Goal: Task Accomplishment & Management: Use online tool/utility

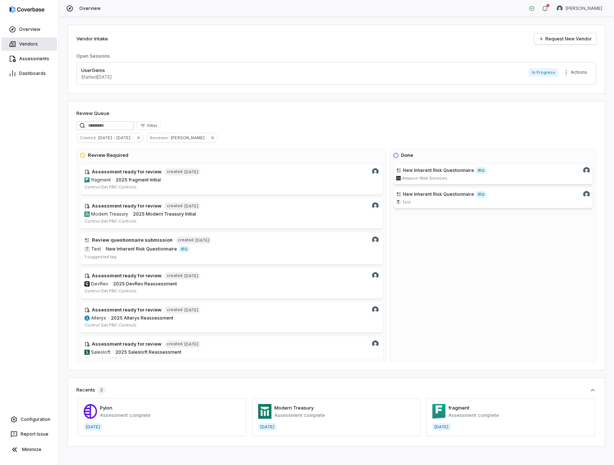
click at [29, 43] on span "Vendors" at bounding box center [28, 44] width 19 height 6
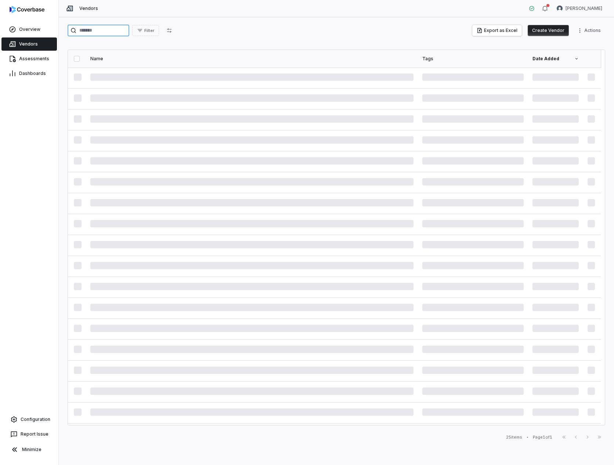
click at [108, 29] on input "search" at bounding box center [99, 31] width 62 height 12
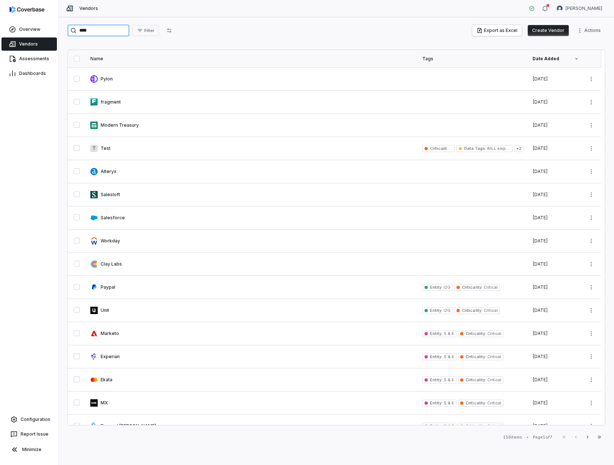
type input "****"
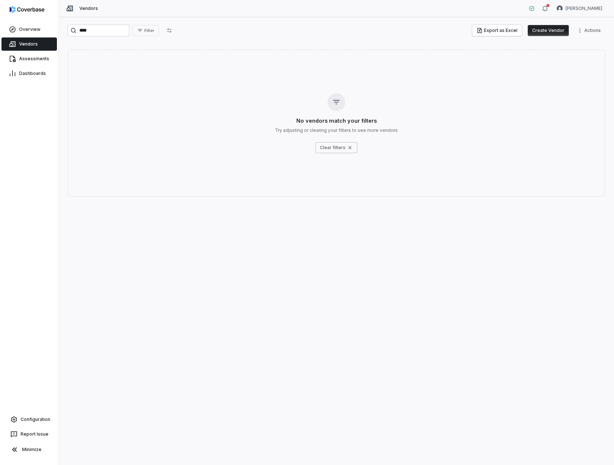
click at [24, 42] on span "Vendors" at bounding box center [28, 44] width 19 height 6
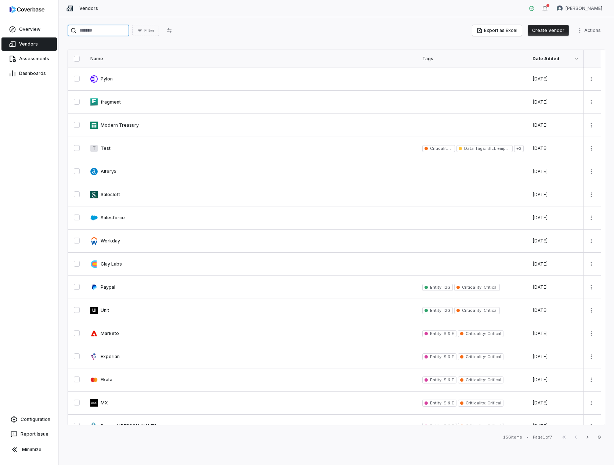
click at [100, 29] on input "search" at bounding box center [99, 31] width 62 height 12
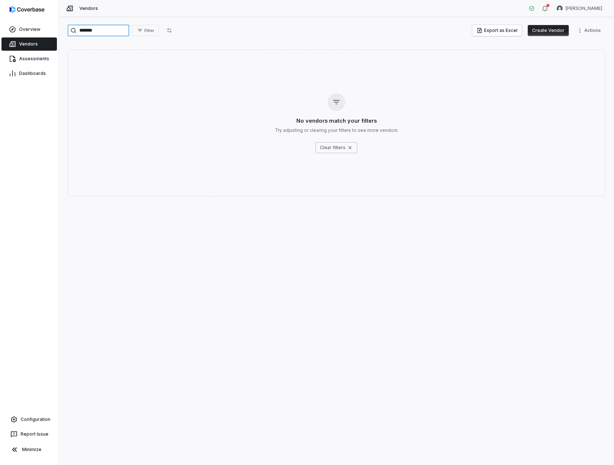
type input "*******"
click at [543, 32] on button "Create Vendor" at bounding box center [548, 30] width 41 height 11
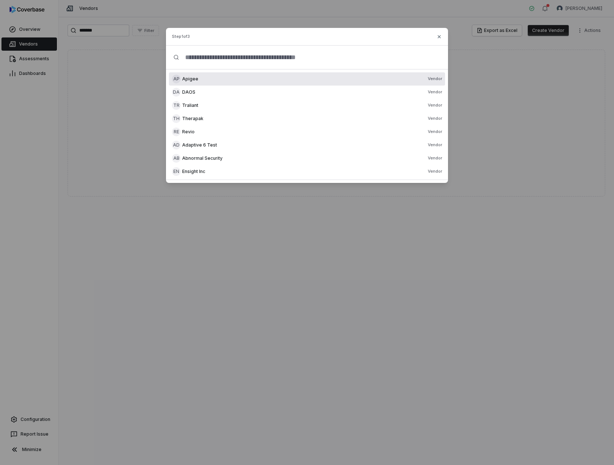
click at [304, 61] on input "text" at bounding box center [310, 58] width 262 height 24
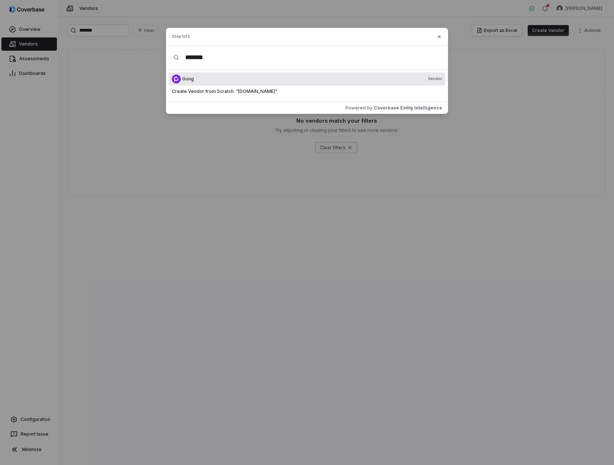
type input "*******"
click at [293, 79] on div "Gong Vendor" at bounding box center [312, 79] width 260 height 6
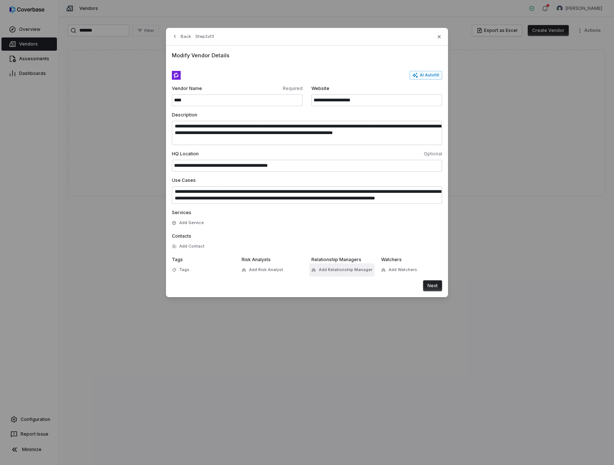
click at [338, 268] on span "Add Relationship Manager" at bounding box center [346, 270] width 54 height 6
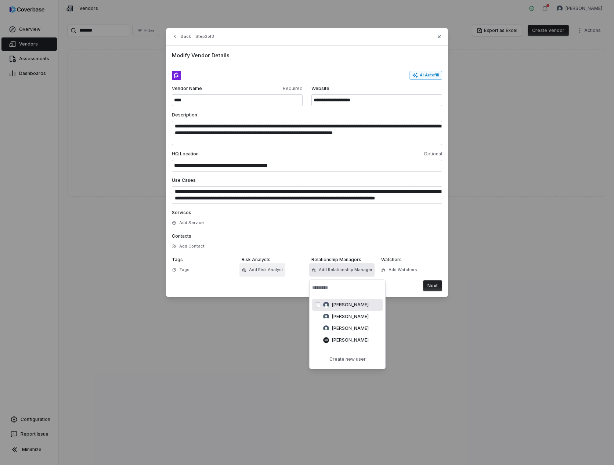
click at [264, 270] on span "Add Risk Analyst" at bounding box center [266, 270] width 34 height 6
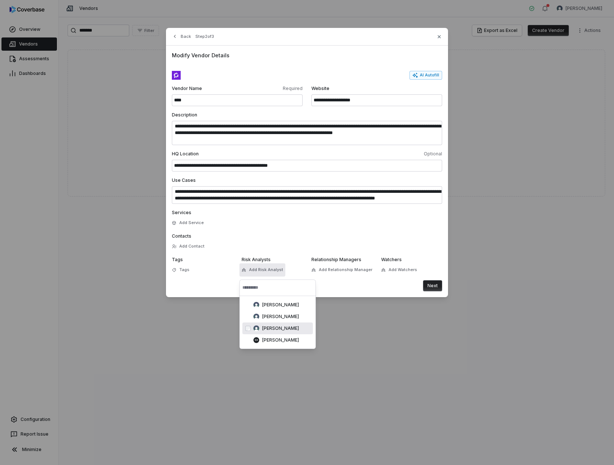
click at [275, 326] on span "[PERSON_NAME]" at bounding box center [280, 328] width 37 height 6
click at [361, 285] on div "Next" at bounding box center [307, 285] width 270 height 11
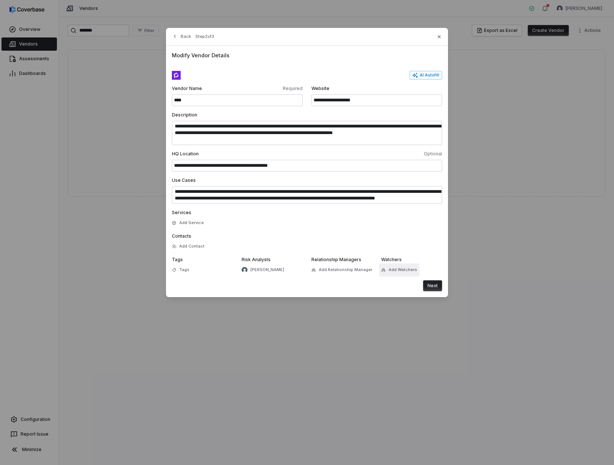
click at [392, 269] on button "Add Watchers" at bounding box center [399, 269] width 40 height 13
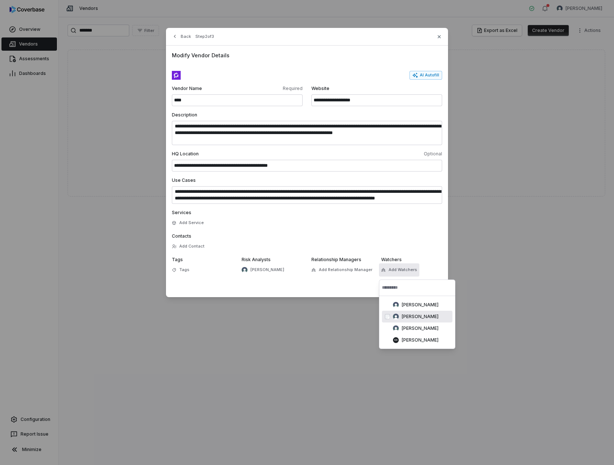
click at [412, 312] on div "[PERSON_NAME]" at bounding box center [417, 317] width 71 height 12
click at [313, 280] on div "Next" at bounding box center [307, 285] width 270 height 11
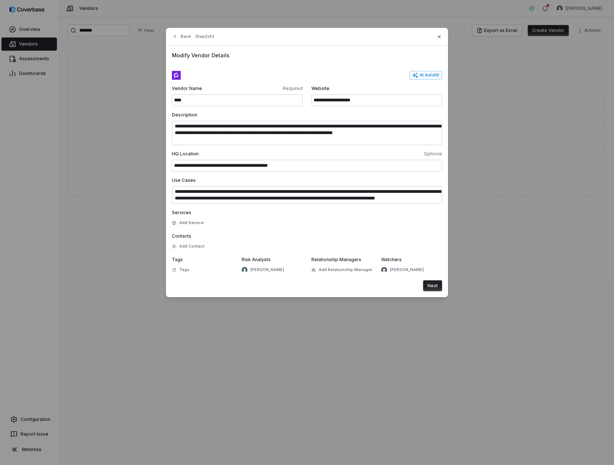
click at [431, 290] on button "Next" at bounding box center [432, 285] width 19 height 11
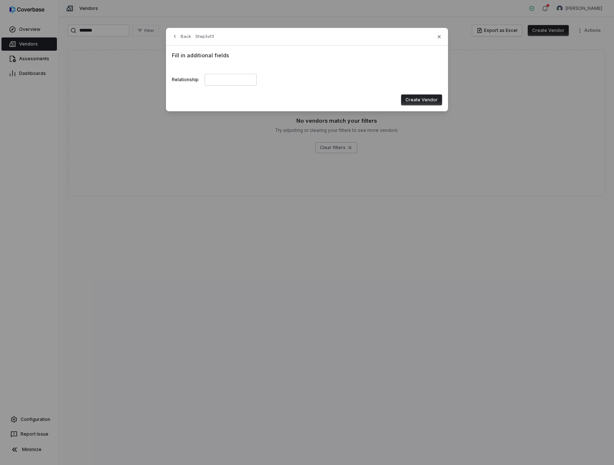
click at [423, 99] on button "Create Vendor" at bounding box center [421, 99] width 41 height 11
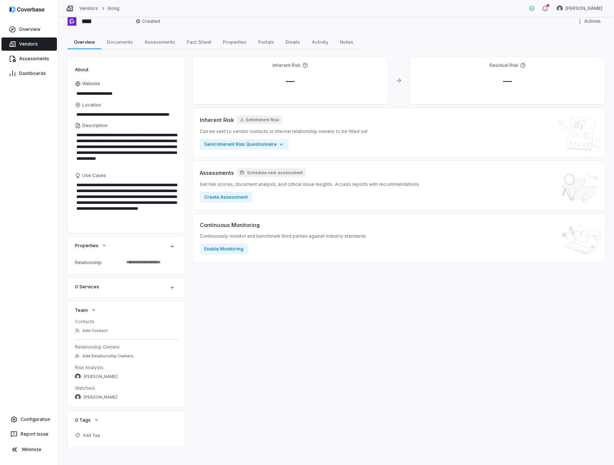
scroll to position [15, 0]
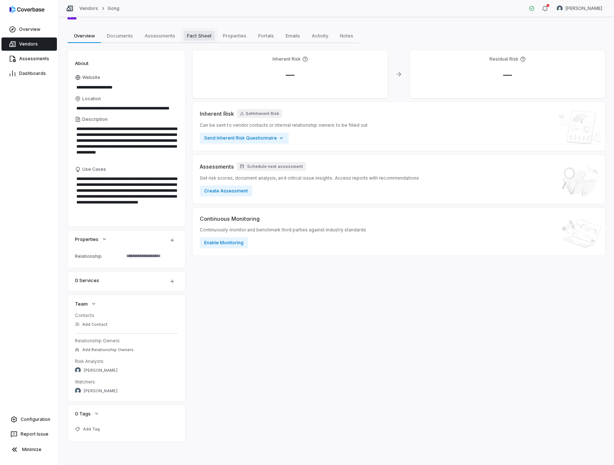
click at [196, 36] on span "Fact Sheet" at bounding box center [199, 36] width 30 height 10
type textarea "*"
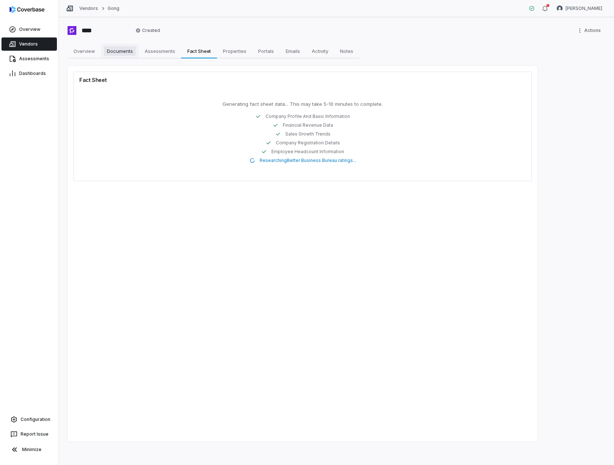
click at [121, 50] on span "Documents" at bounding box center [120, 51] width 32 height 10
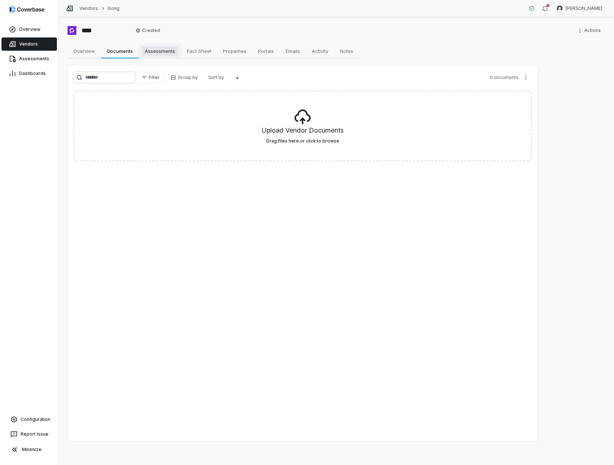
click at [174, 55] on span "Assessments" at bounding box center [160, 51] width 36 height 10
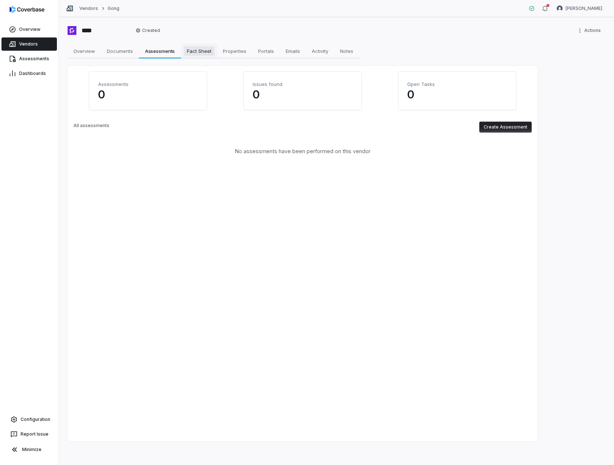
click at [202, 51] on span "Fact Sheet" at bounding box center [199, 51] width 30 height 10
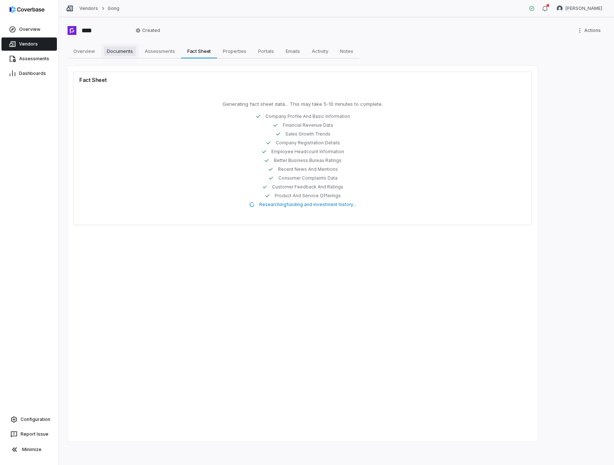
click at [125, 54] on span "Documents" at bounding box center [120, 51] width 32 height 10
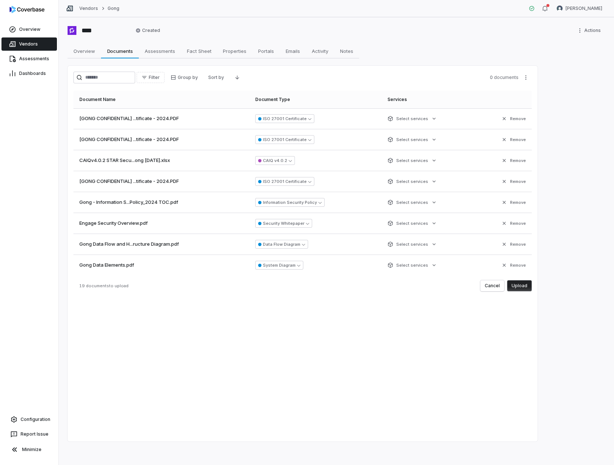
click at [515, 286] on button "Upload" at bounding box center [519, 285] width 25 height 11
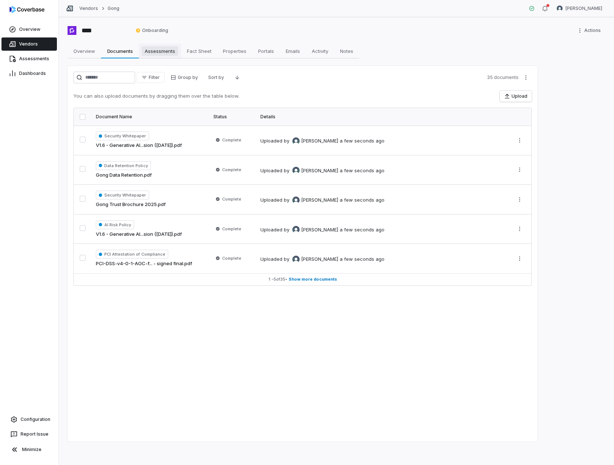
click at [144, 51] on span "Assessments" at bounding box center [160, 51] width 36 height 10
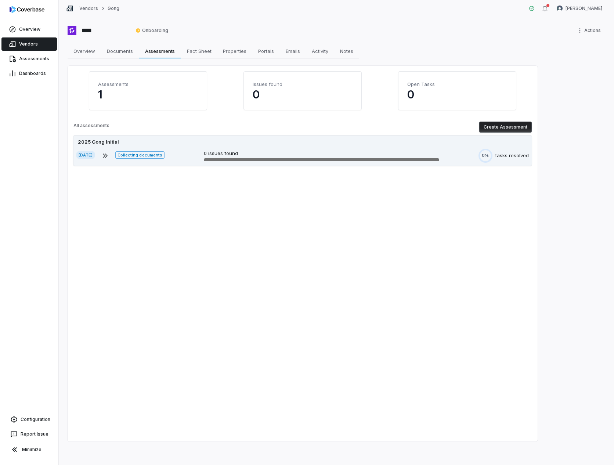
click at [163, 140] on div "2025 Gong Initial" at bounding box center [302, 141] width 453 height 7
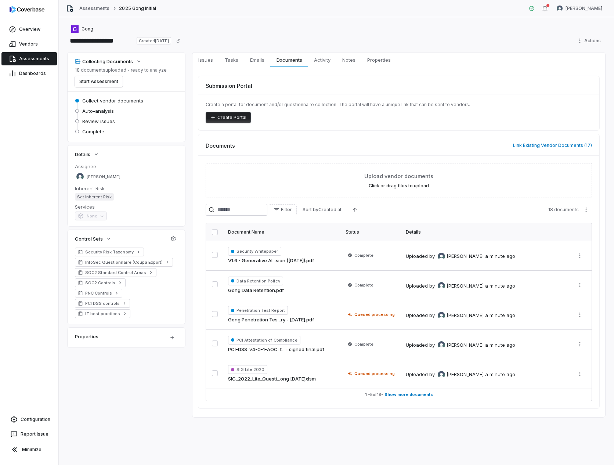
click at [216, 233] on button "button" at bounding box center [215, 232] width 6 height 6
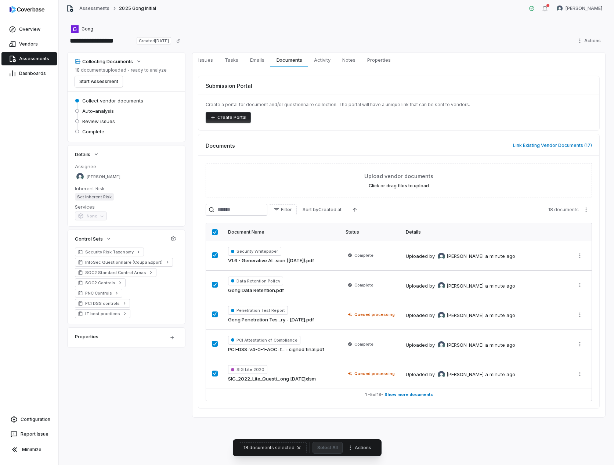
click at [216, 233] on button "button" at bounding box center [215, 232] width 6 height 6
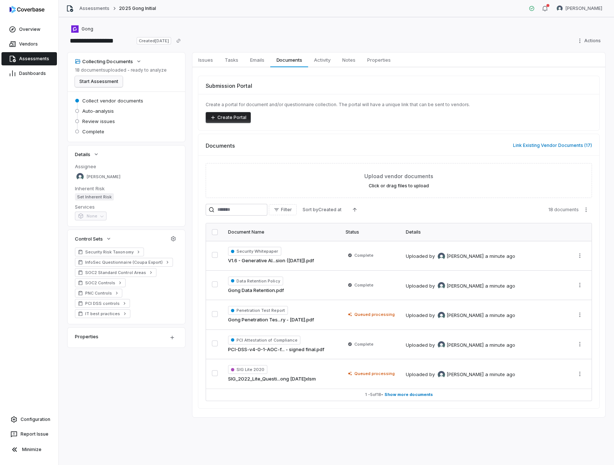
click at [113, 82] on button "Start Assessment" at bounding box center [99, 81] width 48 height 11
click at [210, 65] on link "Issues Issues" at bounding box center [205, 60] width 26 height 15
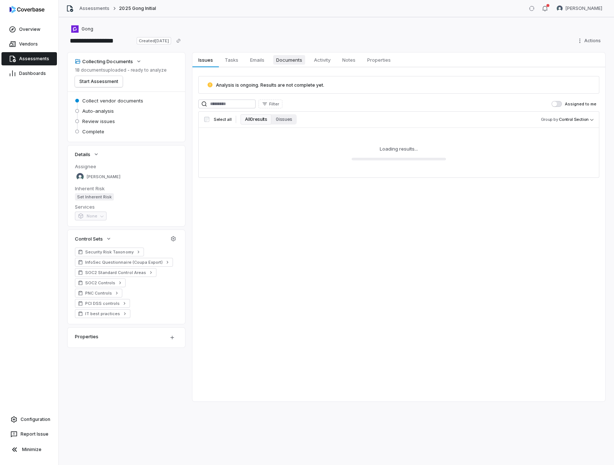
click at [286, 58] on span "Documents" at bounding box center [289, 60] width 32 height 10
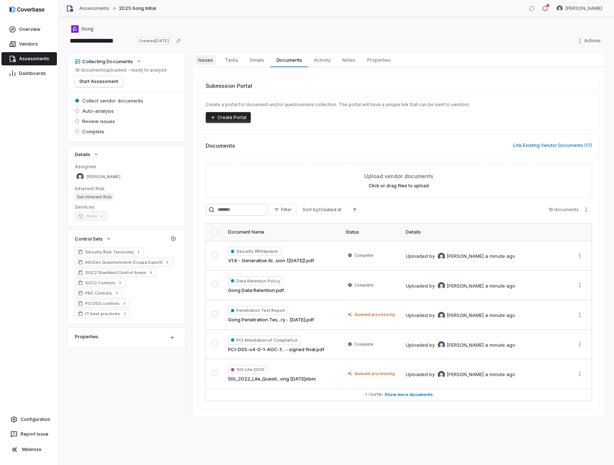
click at [202, 57] on span "Issues" at bounding box center [205, 60] width 21 height 10
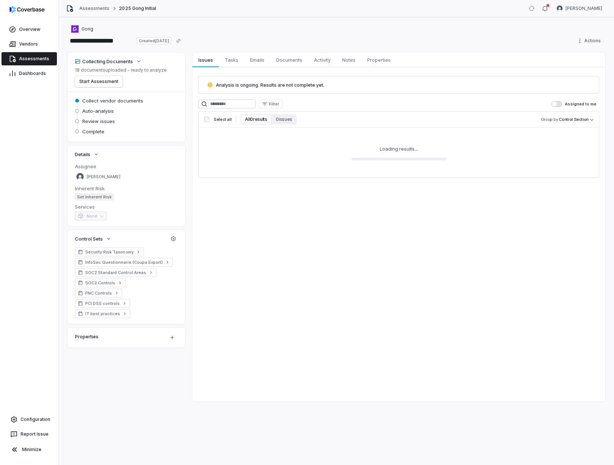
click at [357, 149] on div "Loading results..." at bounding box center [398, 153] width 401 height 50
click at [228, 61] on span "Tasks" at bounding box center [231, 60] width 19 height 10
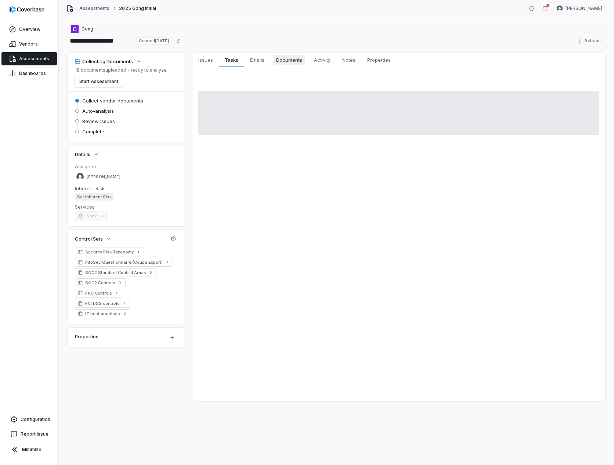
click at [271, 61] on link "Documents Documents" at bounding box center [289, 60] width 38 height 15
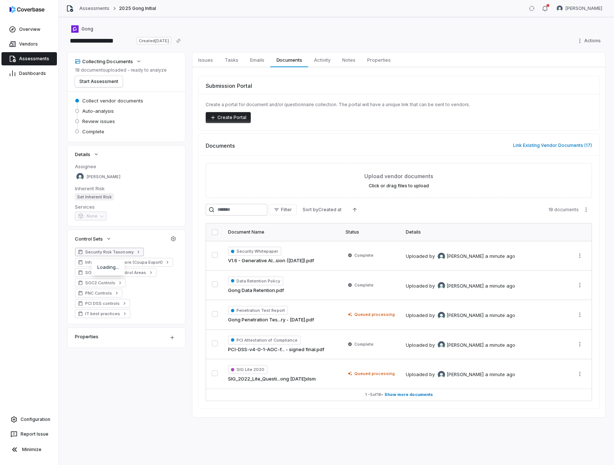
click at [136, 251] on icon at bounding box center [138, 251] width 5 height 5
click at [175, 239] on icon "button" at bounding box center [173, 238] width 5 height 5
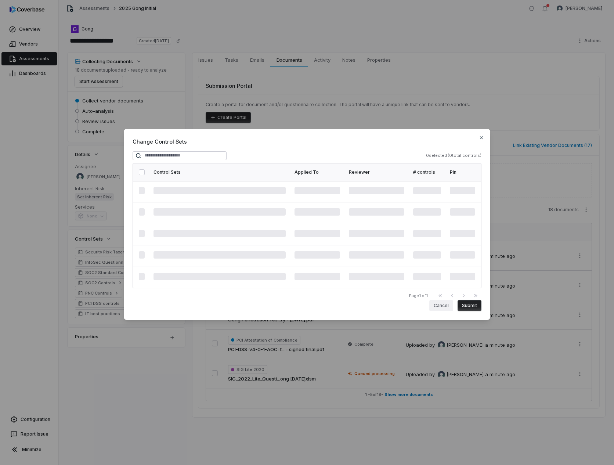
click at [444, 302] on button "Cancel" at bounding box center [441, 305] width 24 height 11
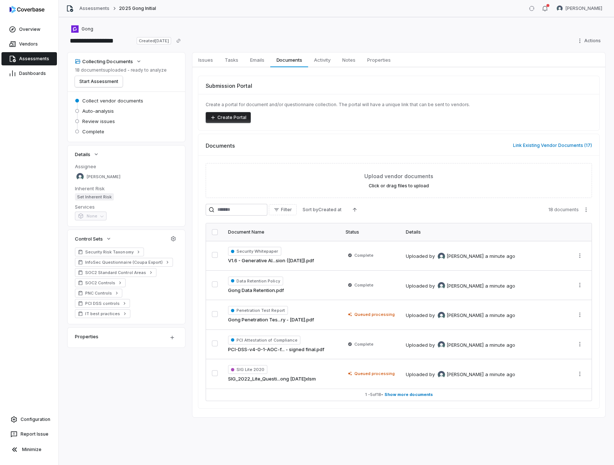
click at [148, 75] on div "18 documents uploaded - ready to analyze Start Assessment" at bounding box center [121, 77] width 92 height 20
click at [141, 64] on button "Collecting Documents" at bounding box center [108, 61] width 71 height 13
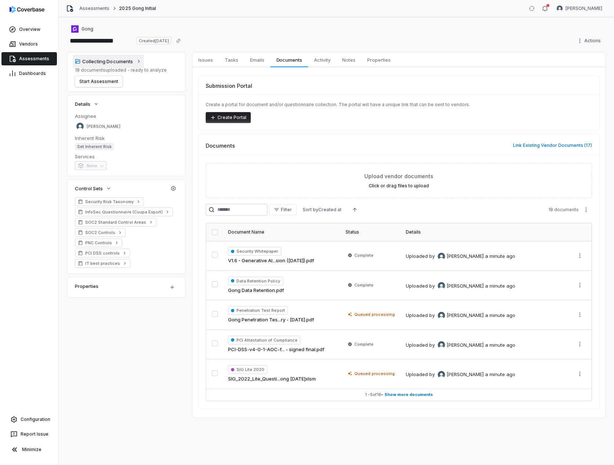
click at [141, 64] on button "Collecting Documents" at bounding box center [108, 61] width 71 height 13
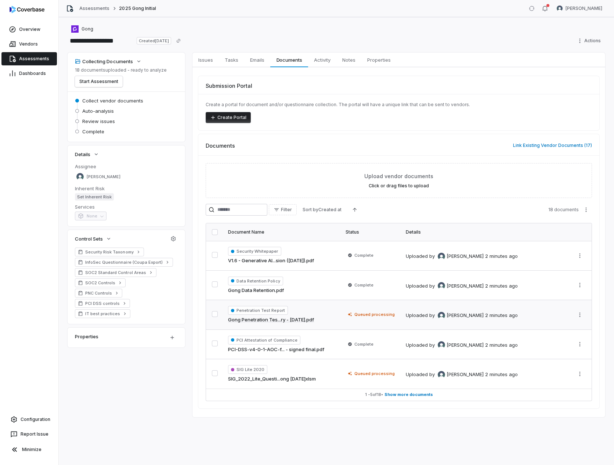
type input "**********"
click at [537, 144] on button "Link Existing Vendor Documents ( 17 )" at bounding box center [552, 145] width 83 height 15
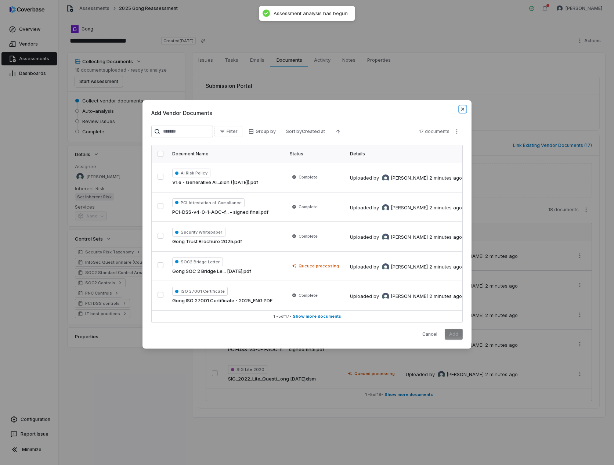
click at [462, 106] on icon "button" at bounding box center [463, 109] width 6 height 6
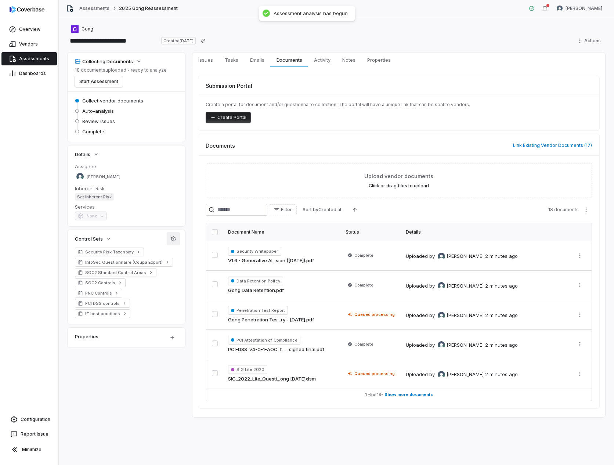
click at [174, 237] on icon "button" at bounding box center [173, 238] width 5 height 5
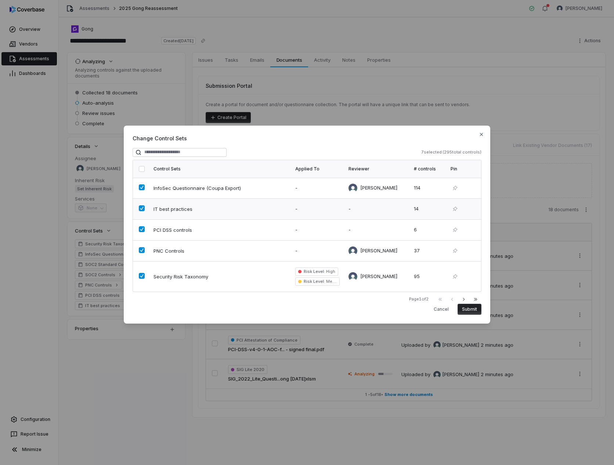
click at [140, 205] on td at bounding box center [141, 208] width 16 height 21
click at [141, 250] on button "button" at bounding box center [142, 250] width 6 height 6
click at [465, 300] on icon "button" at bounding box center [464, 299] width 6 height 6
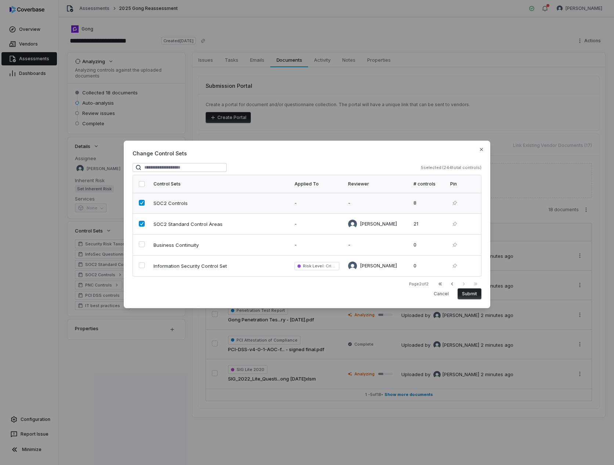
click at [142, 202] on button "button" at bounding box center [142, 203] width 6 height 6
click at [476, 292] on button "Submit" at bounding box center [470, 293] width 24 height 11
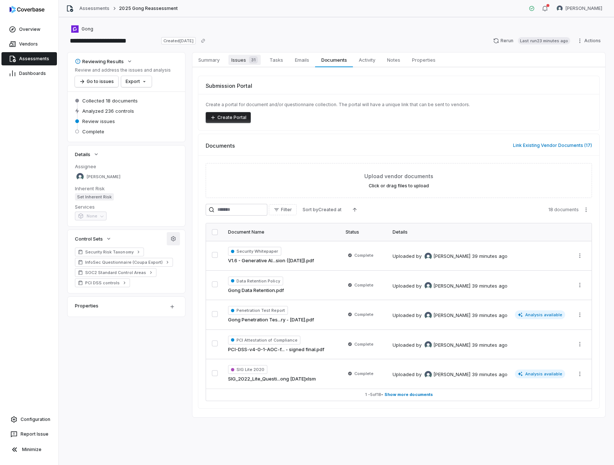
click at [263, 61] on link "Issues 31 Issues 31" at bounding box center [245, 60] width 38 height 15
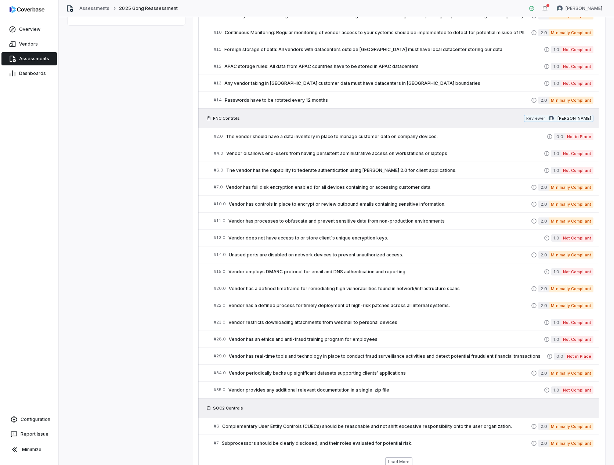
scroll to position [331, 0]
